Goal: Task Accomplishment & Management: Use online tool/utility

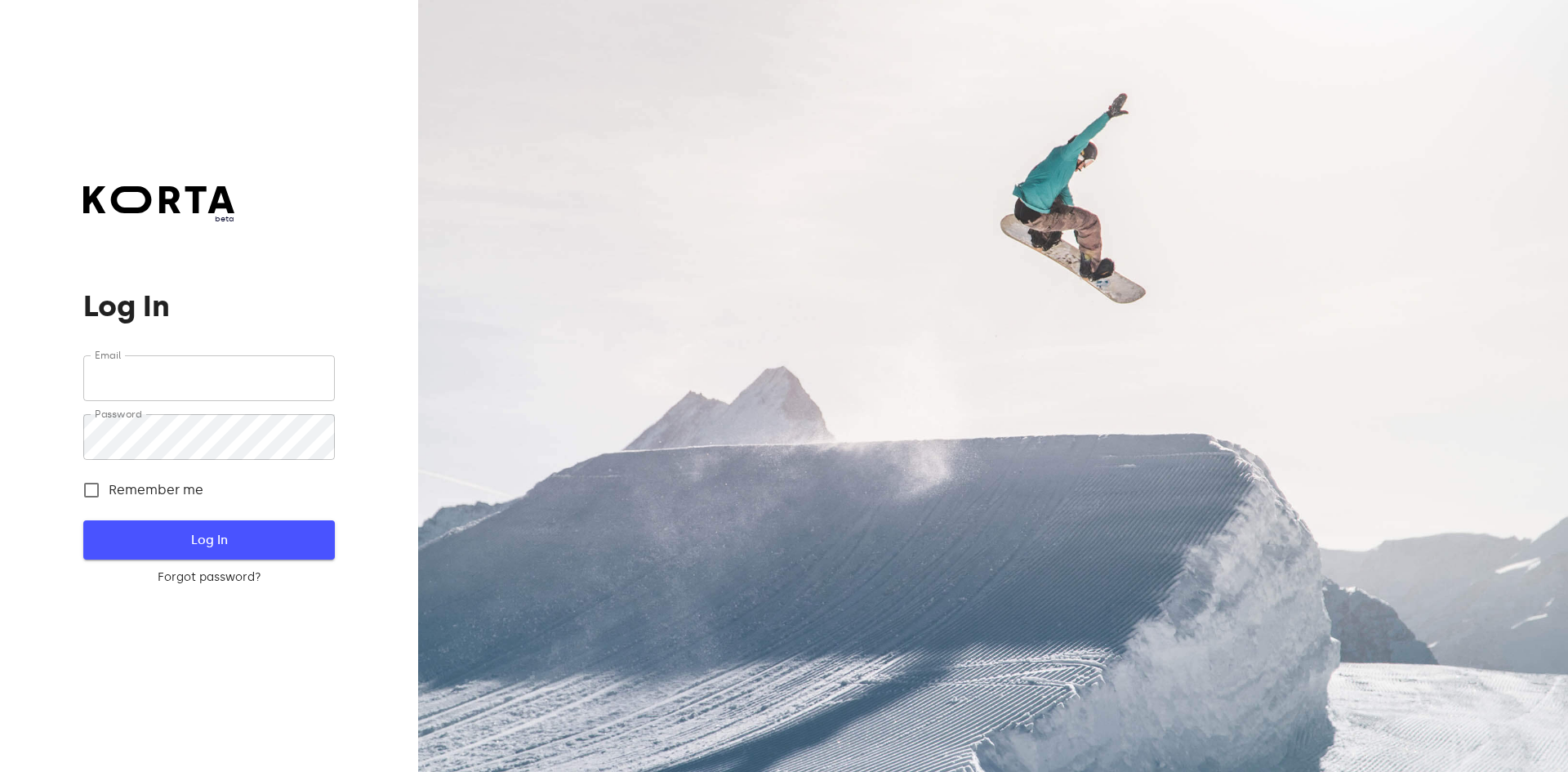
type input "[EMAIL_ADDRESS][DOMAIN_NAME]"
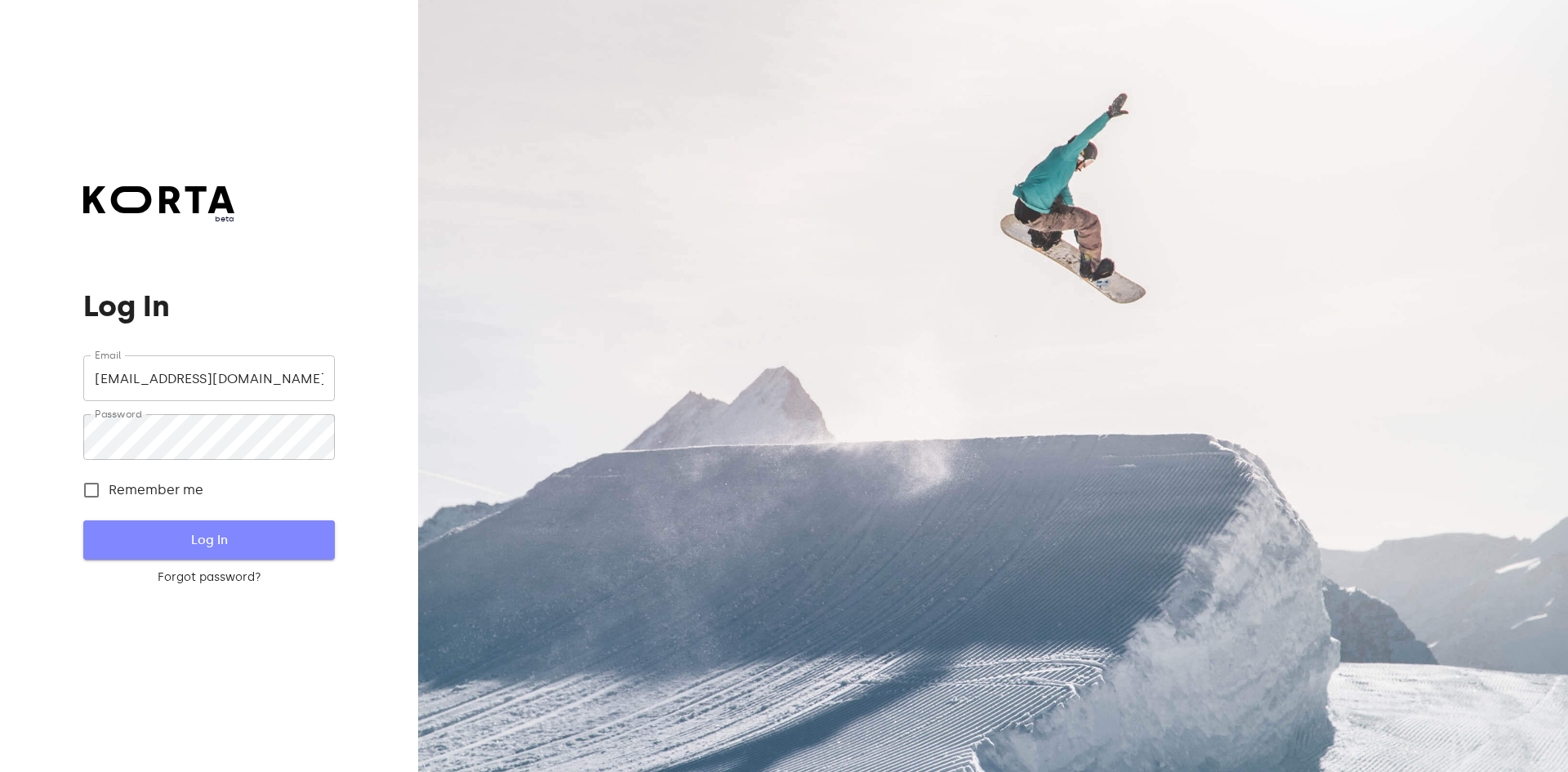
click at [209, 551] on span "Log In" at bounding box center [208, 540] width 198 height 21
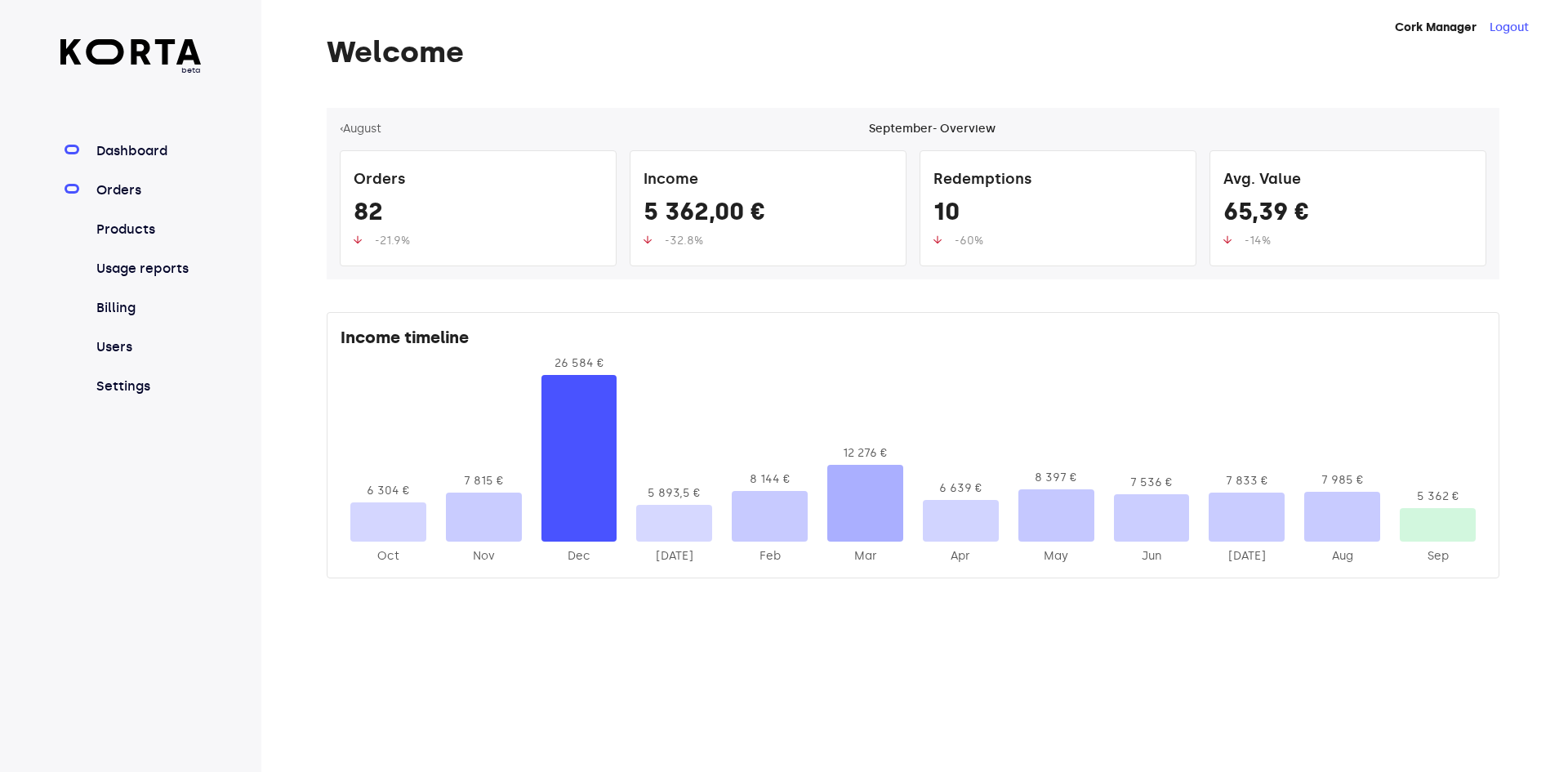
click at [125, 193] on link "Orders" at bounding box center [147, 191] width 109 height 20
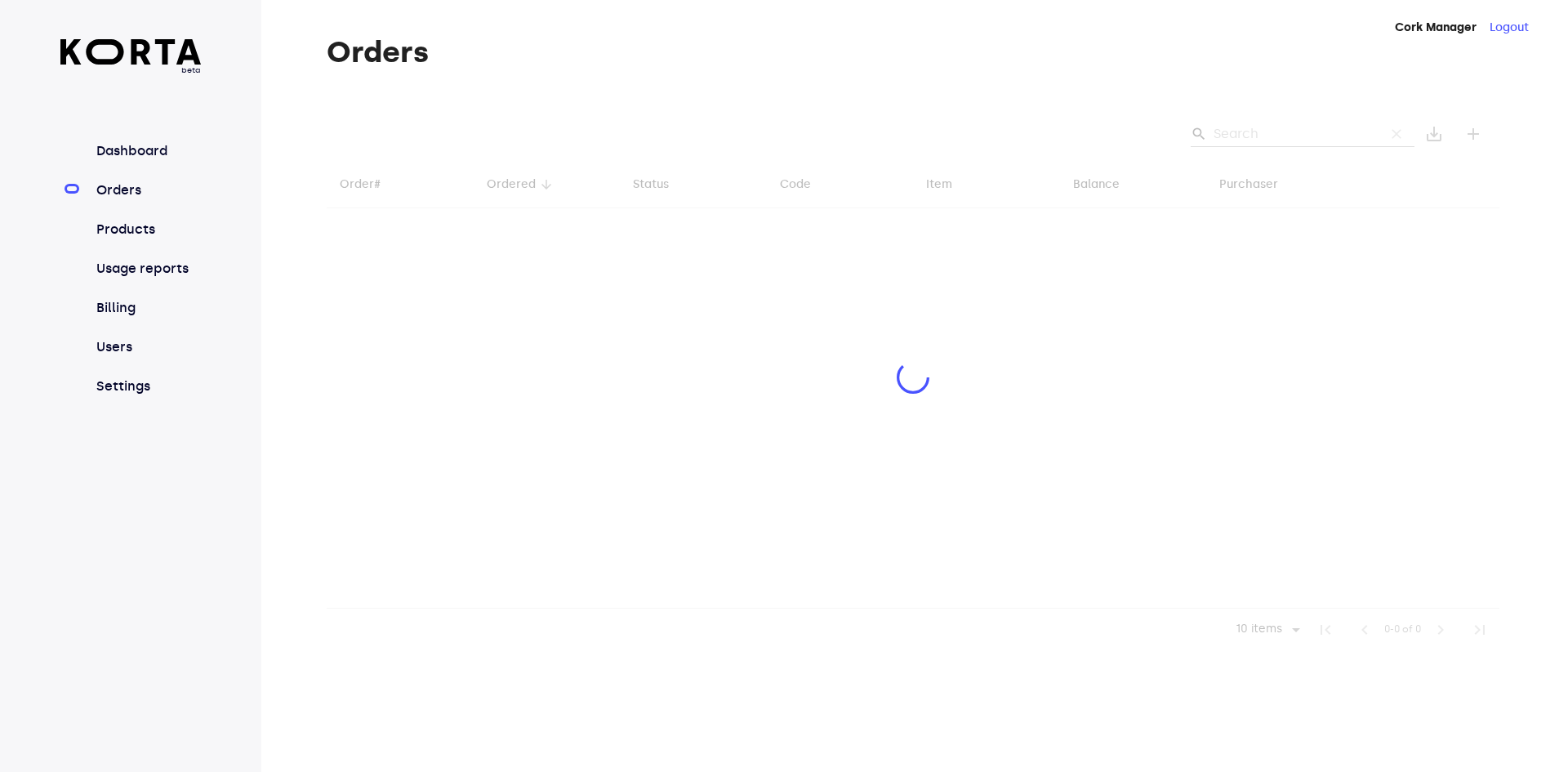
click at [1257, 137] on div at bounding box center [914, 379] width 1173 height 544
click at [1261, 141] on div at bounding box center [914, 379] width 1173 height 544
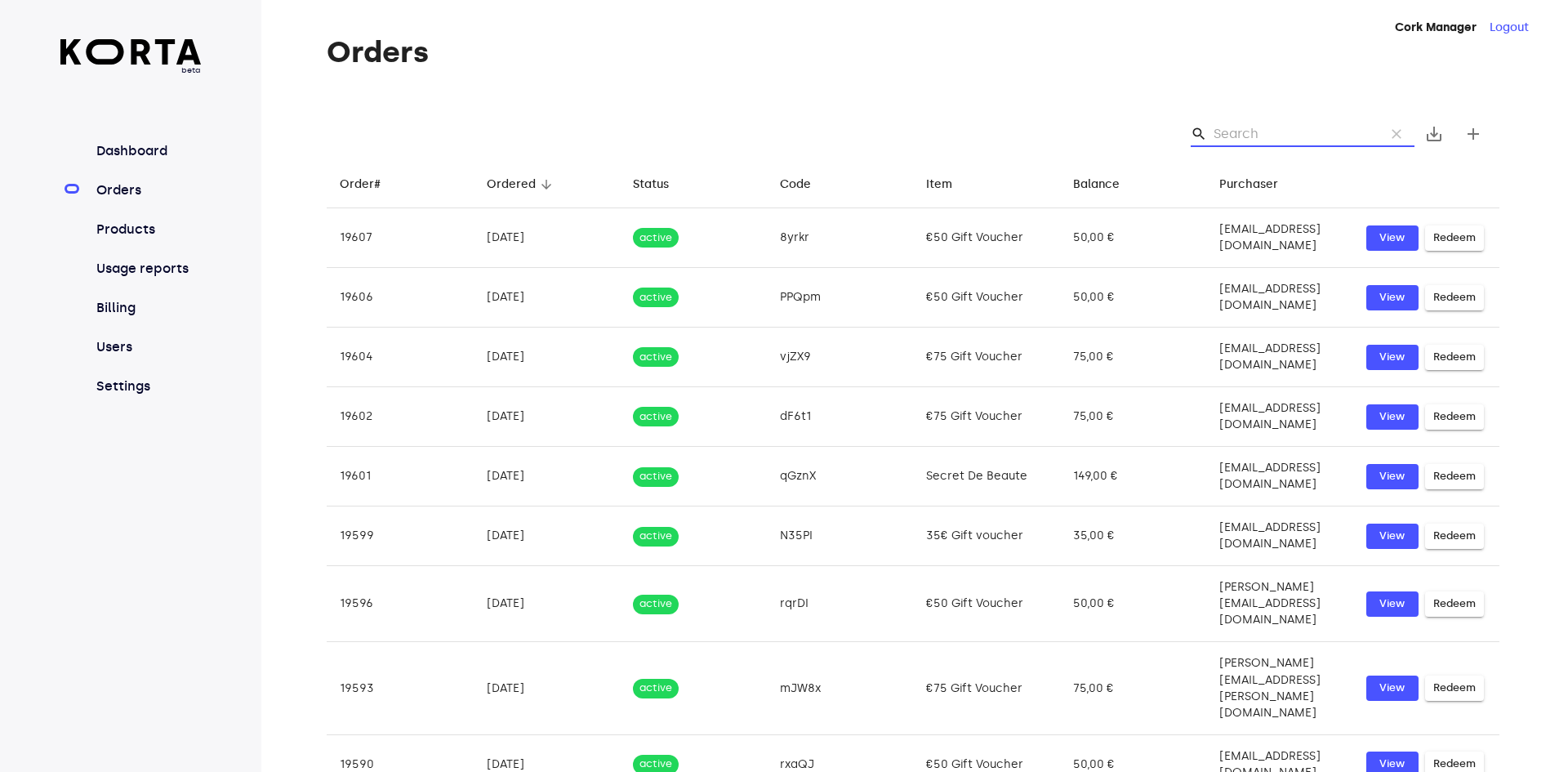
click at [1219, 126] on input "Search" at bounding box center [1293, 134] width 159 height 26
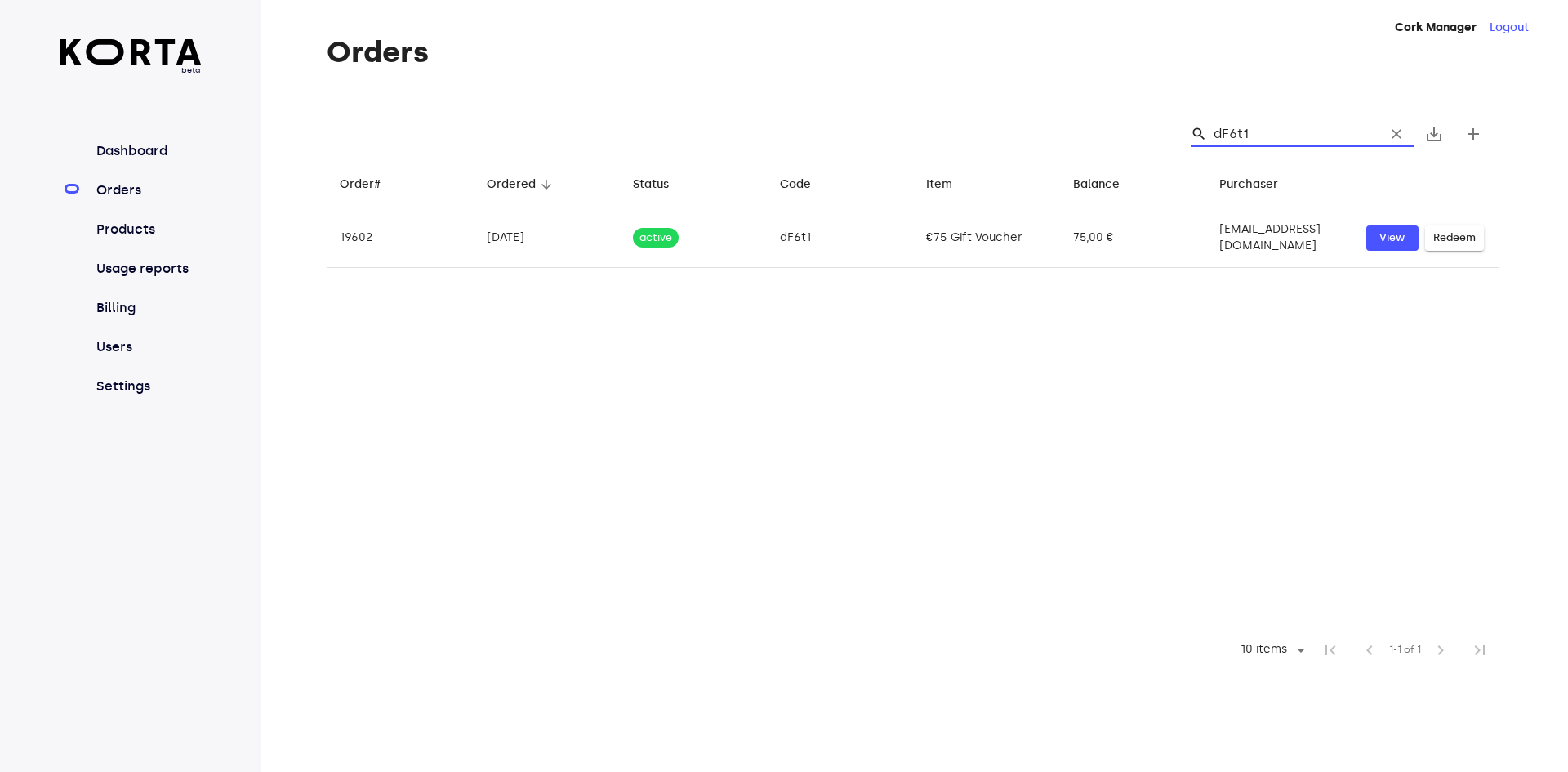
type input "dF6t1"
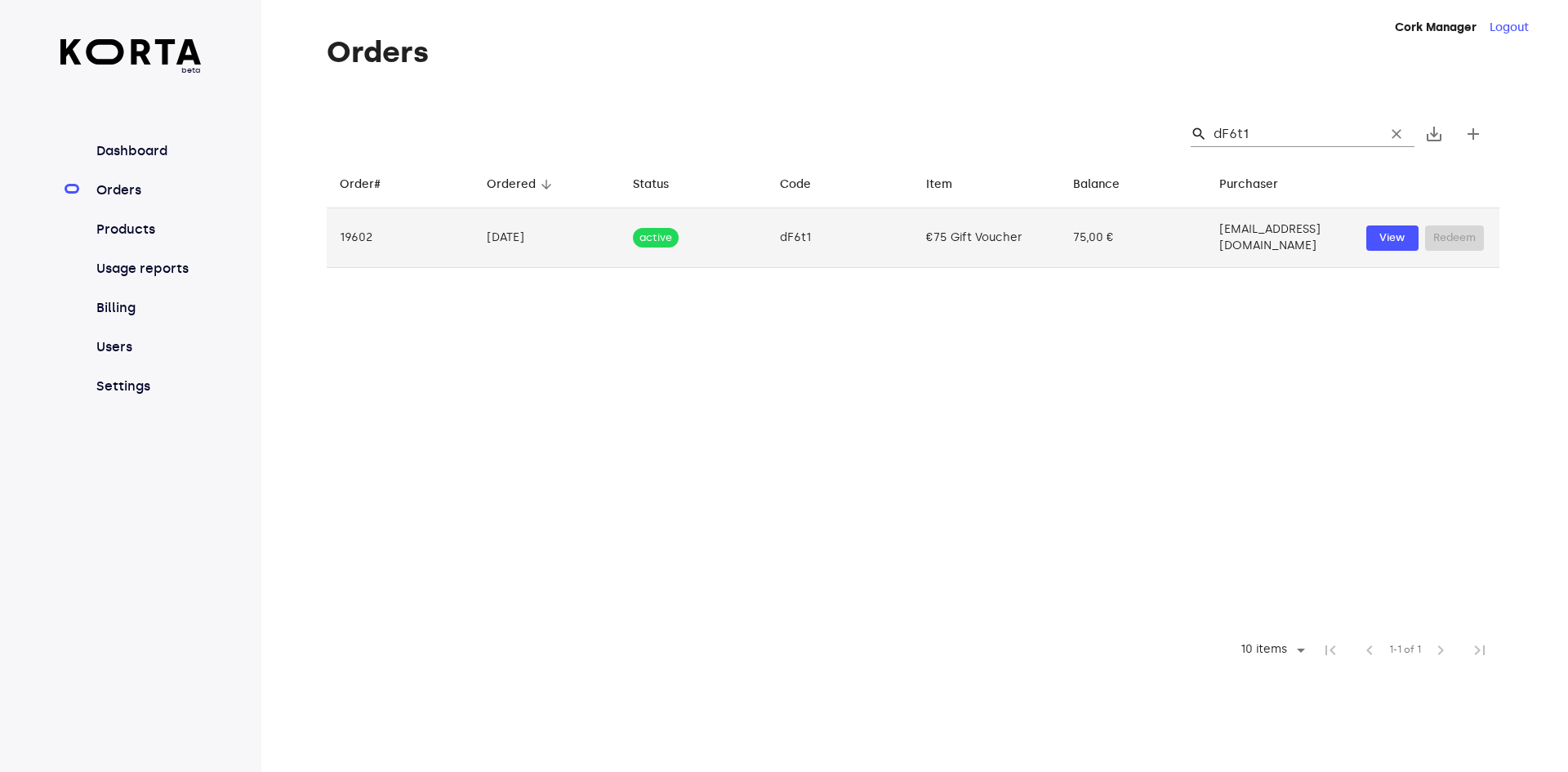
click at [1391, 247] on td "View Redeem" at bounding box center [1426, 238] width 147 height 60
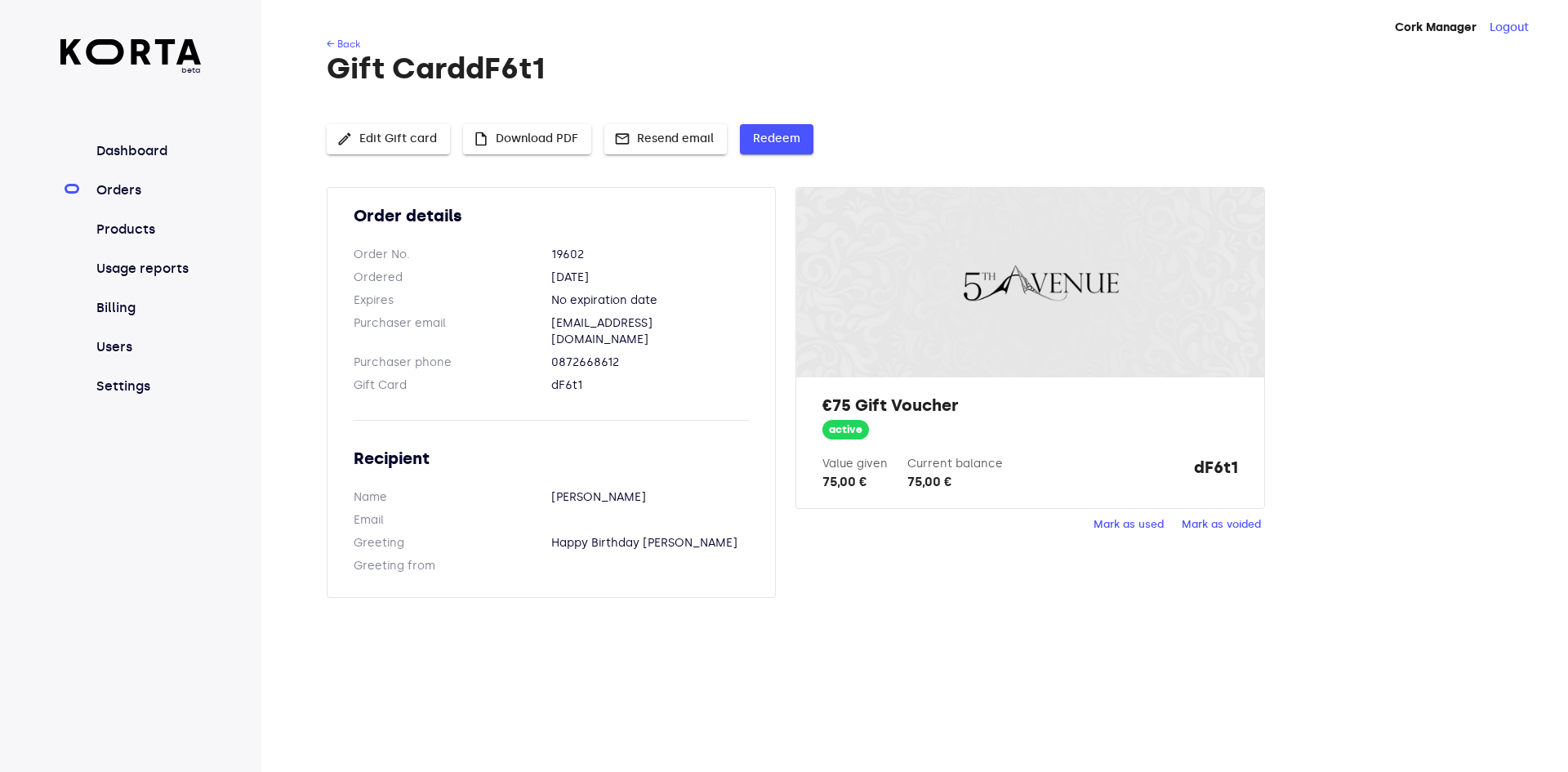
click at [757, 138] on span "Redeem" at bounding box center [777, 139] width 48 height 20
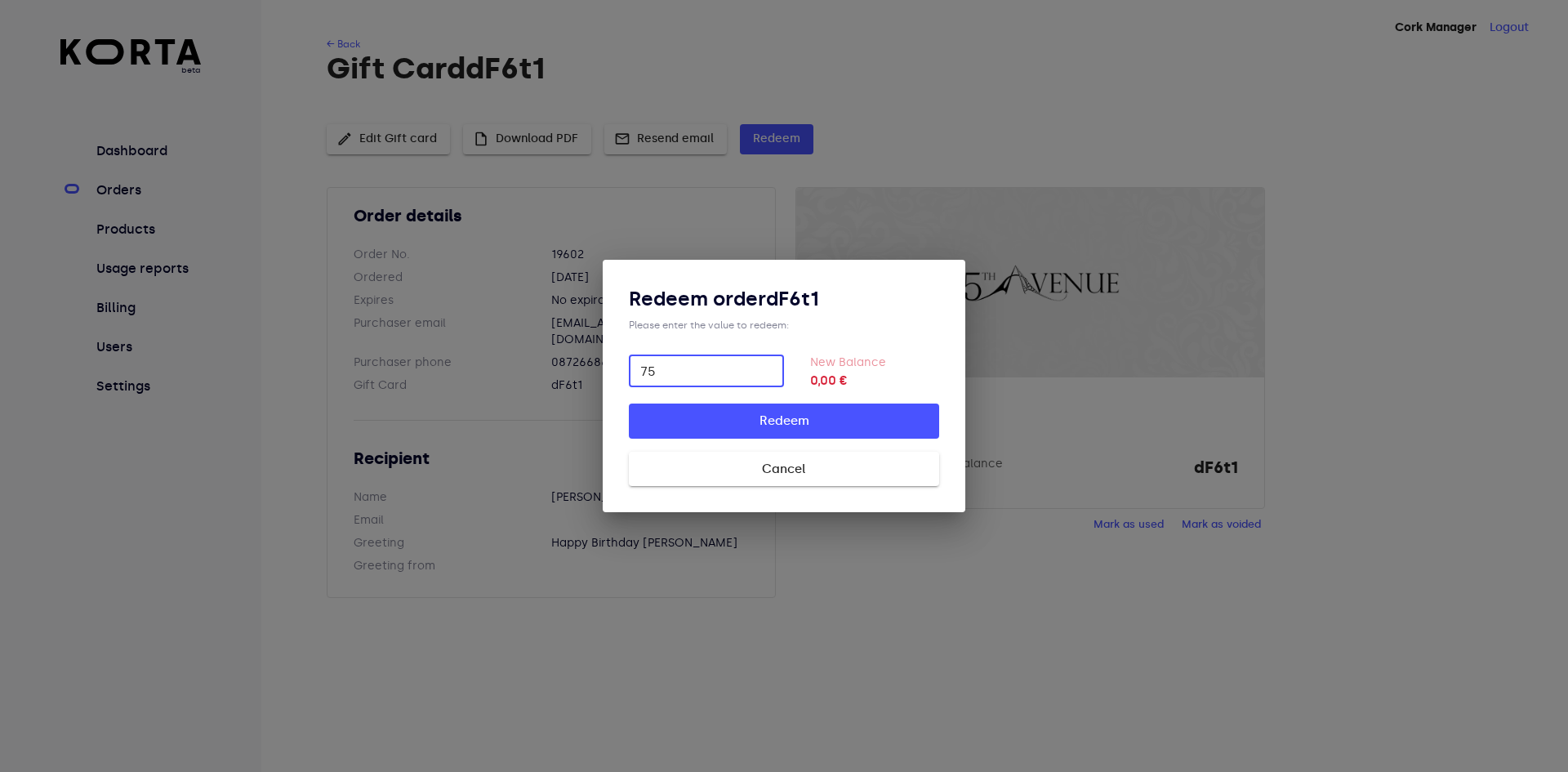
type input "75"
click at [862, 418] on span "Redeem" at bounding box center [784, 420] width 258 height 21
